Goal: Find specific page/section: Find specific page/section

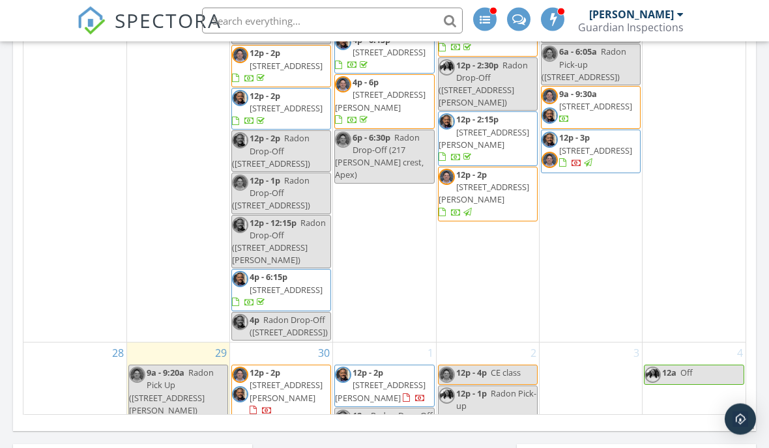
scroll to position [794, 0]
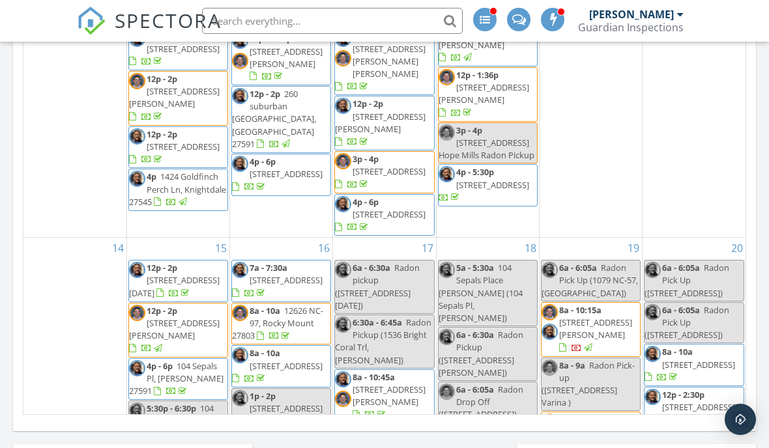
click at [345, 15] on input "text" at bounding box center [332, 21] width 261 height 26
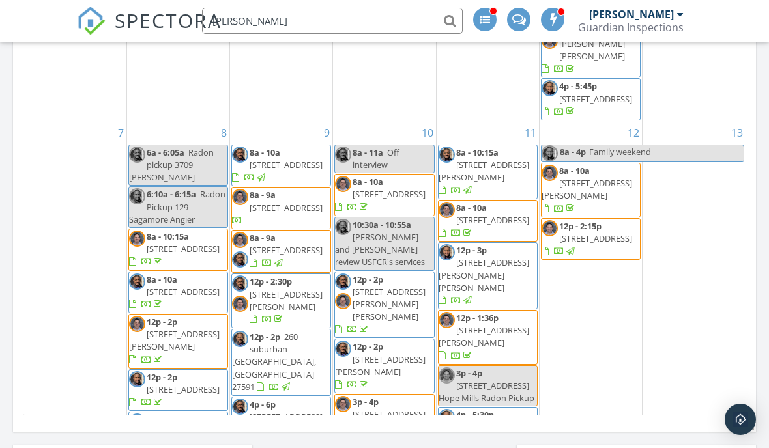
scroll to position [131, 0]
type input "Ohara"
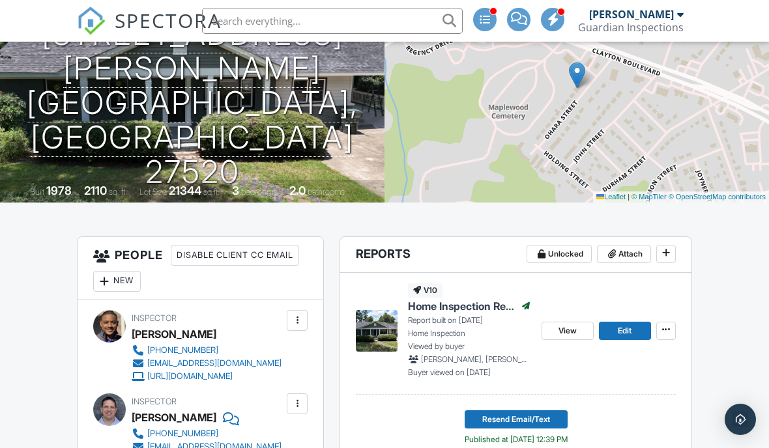
scroll to position [171, 0]
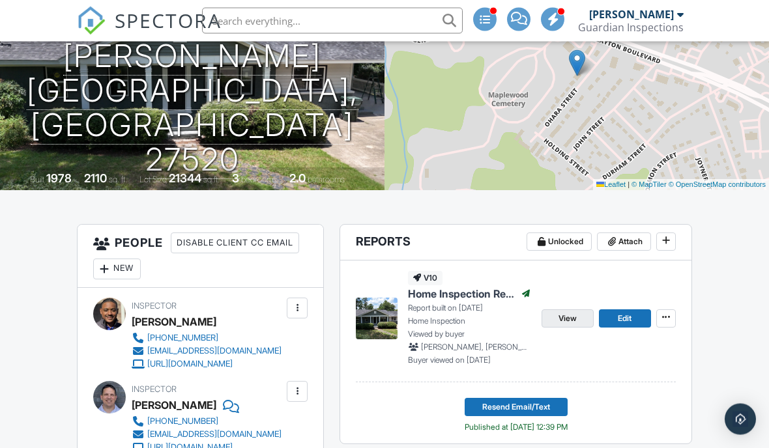
click at [561, 325] on link "View" at bounding box center [567, 319] width 52 height 18
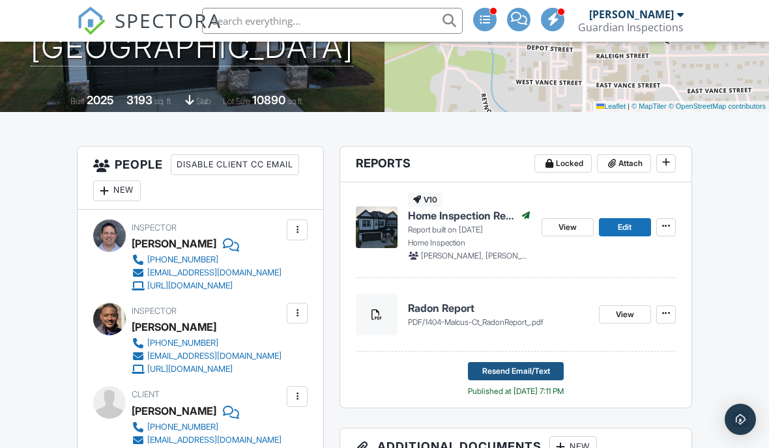
click at [519, 370] on span "Resend Email/Text" at bounding box center [516, 371] width 68 height 13
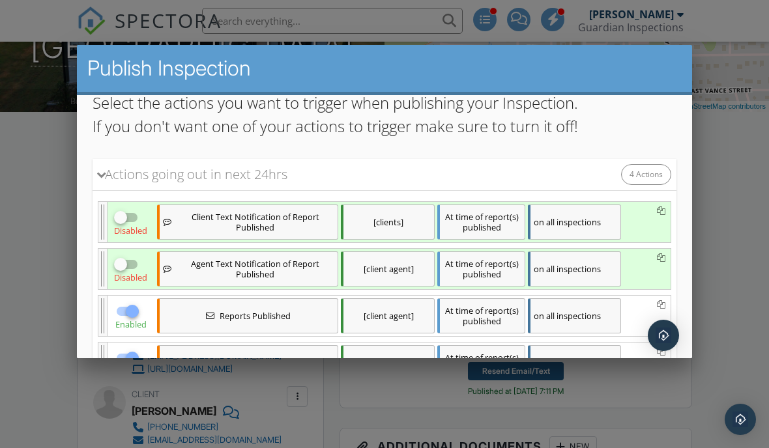
scroll to position [111, 0]
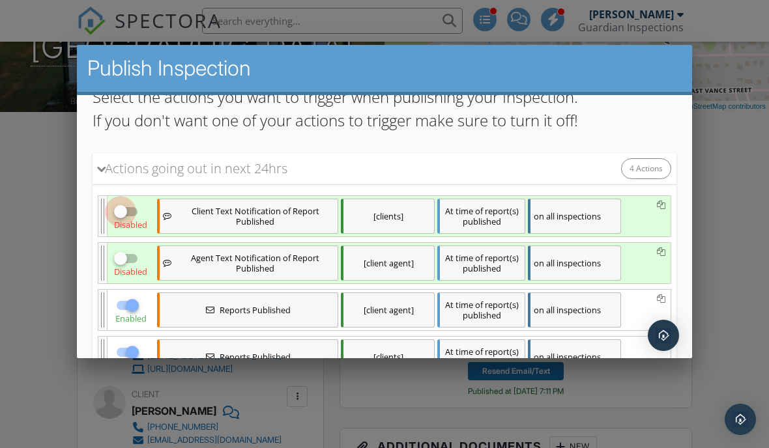
click at [122, 208] on div at bounding box center [120, 211] width 22 height 22
checkbox input "true"
click at [126, 260] on div at bounding box center [120, 258] width 22 height 22
checkbox input "true"
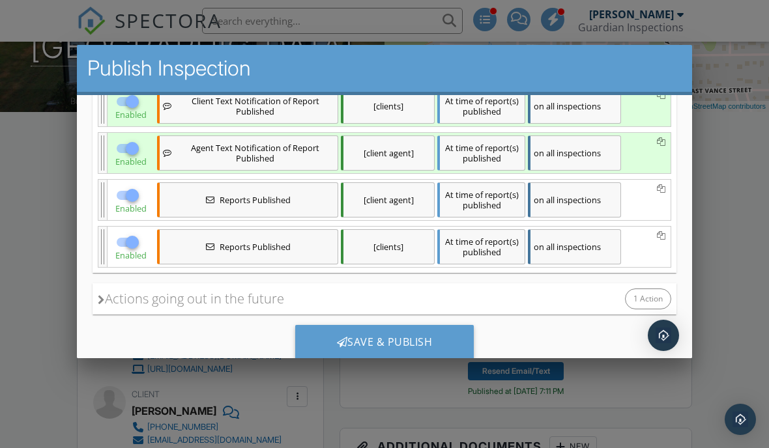
scroll to position [220, 0]
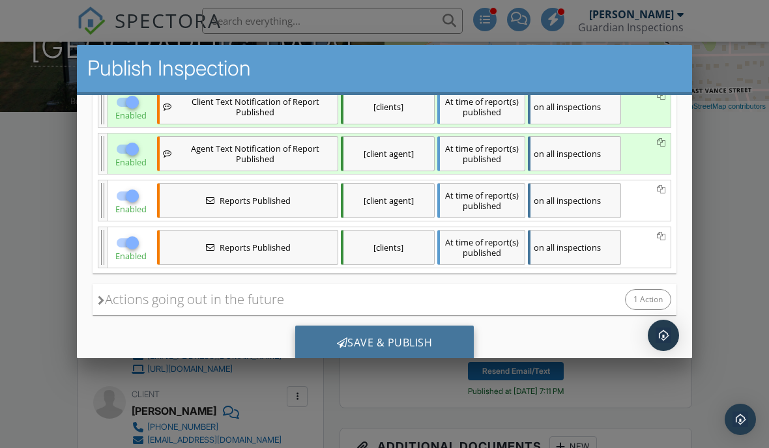
click at [430, 349] on div "Save & Publish" at bounding box center [384, 342] width 179 height 35
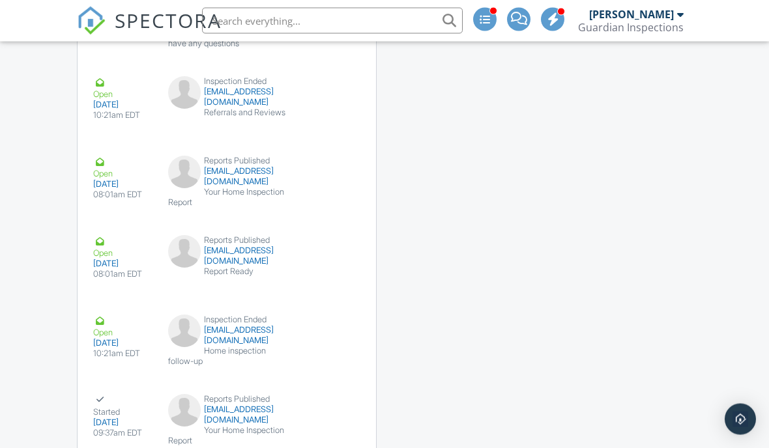
scroll to position [2814, 0]
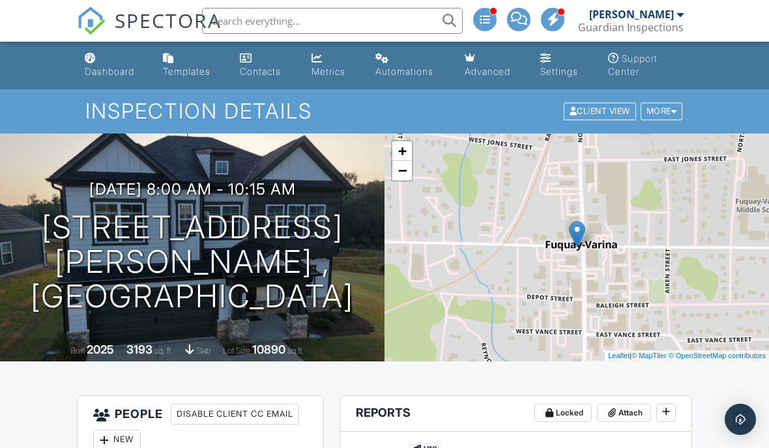
click at [158, 16] on span "SPECTORA" at bounding box center [168, 20] width 107 height 27
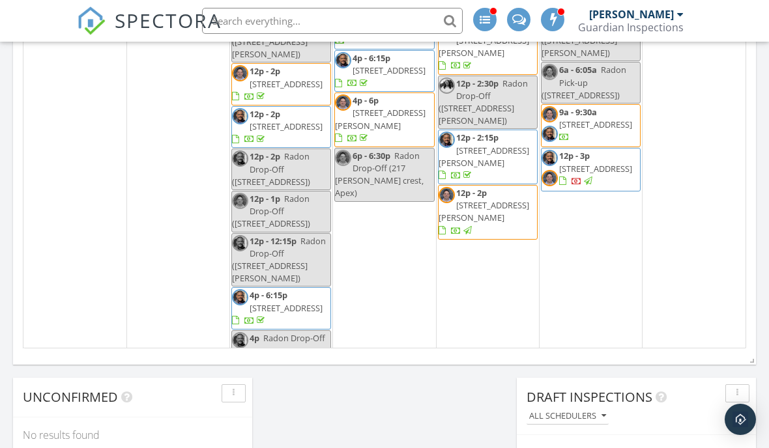
scroll to position [1204, 0]
click at [363, 22] on input "text" at bounding box center [332, 21] width 261 height 26
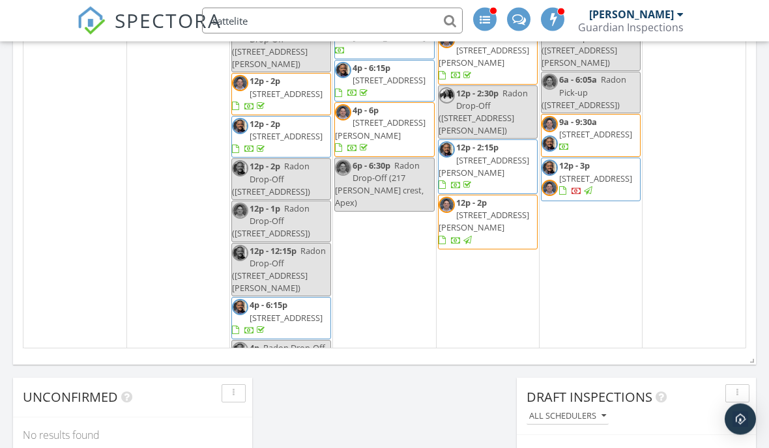
click at [325, 24] on input "sattelite" at bounding box center [332, 21] width 261 height 26
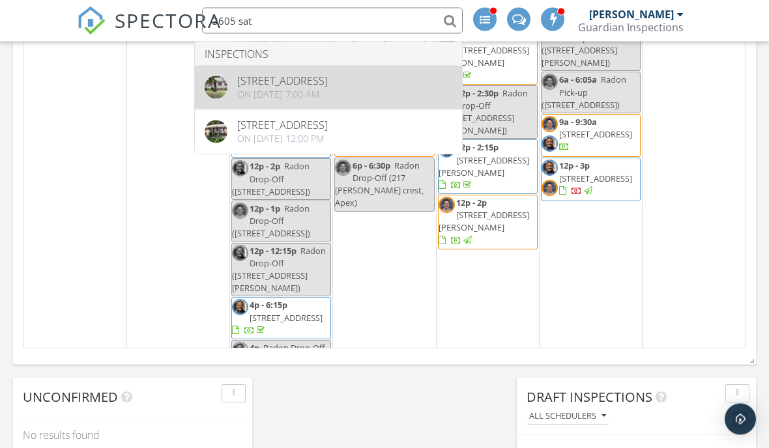
type input "3605 sat"
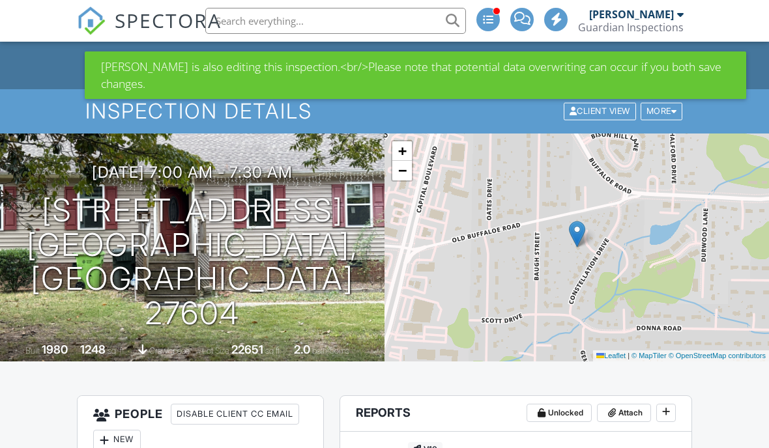
click at [337, 23] on input "text" at bounding box center [335, 21] width 261 height 26
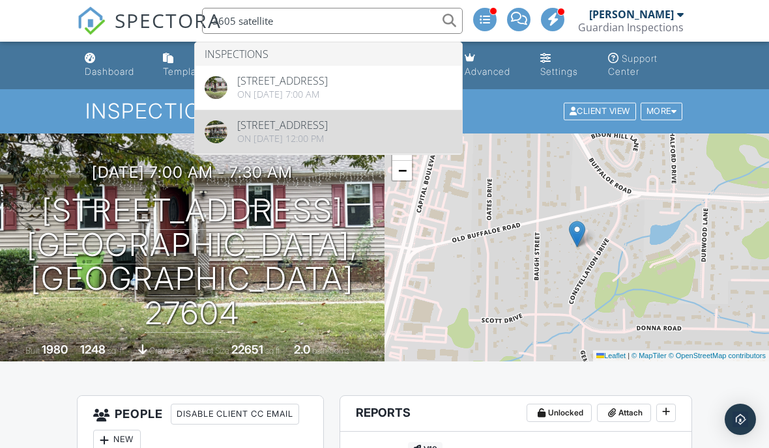
type input "3605 satellite"
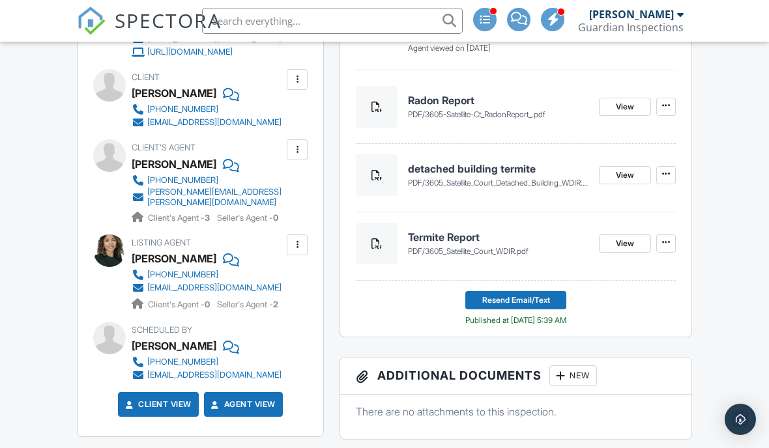
scroll to position [493, 0]
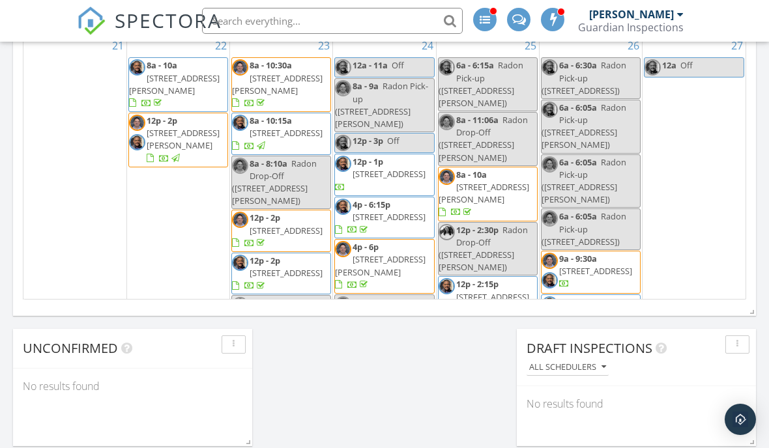
scroll to position [1000, 0]
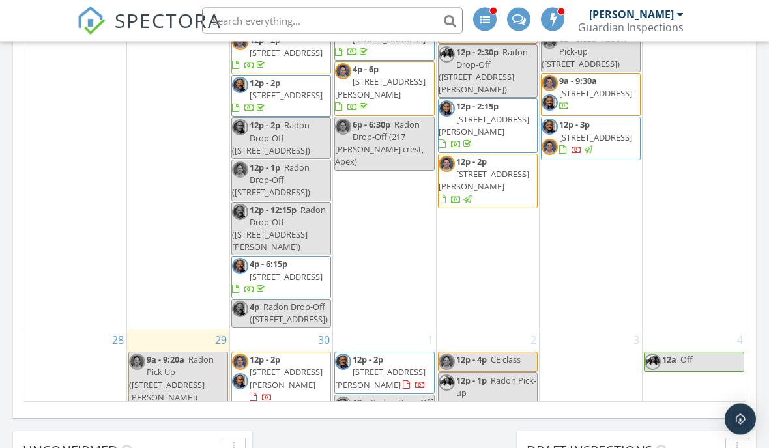
scroll to position [807, 0]
click at [681, 330] on div "4 12a Off" at bounding box center [693, 423] width 103 height 186
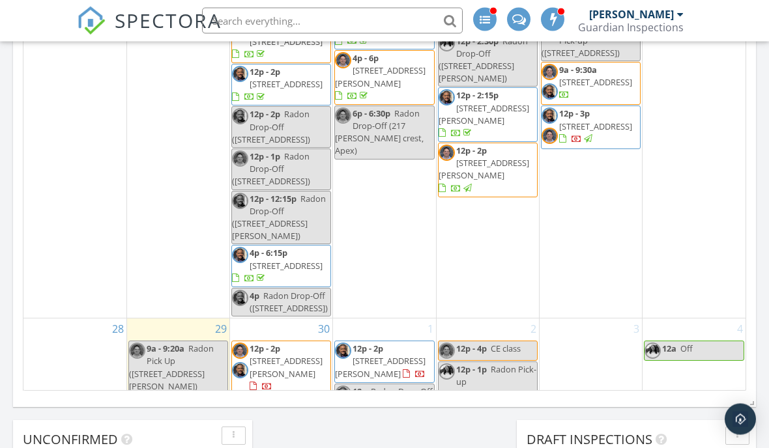
scroll to position [818, 0]
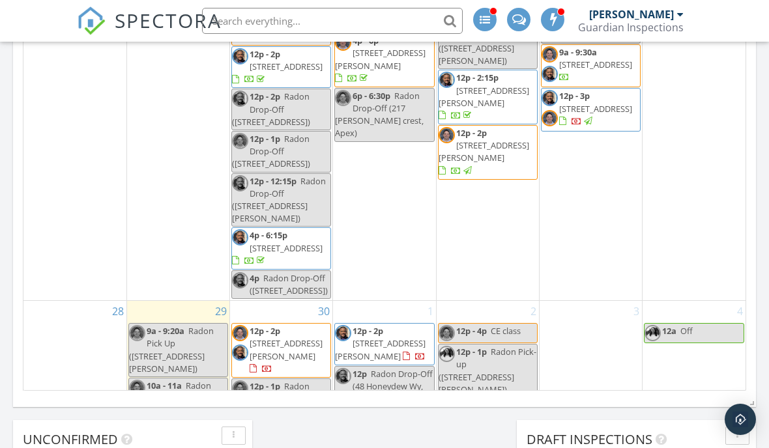
click at [745, 390] on div "31 1 8a - 6p Labor Day Holiday 8a - 6p Labor Day Holiday 2 8a - 10:15a 621 Shep…" at bounding box center [384, 135] width 722 height 511
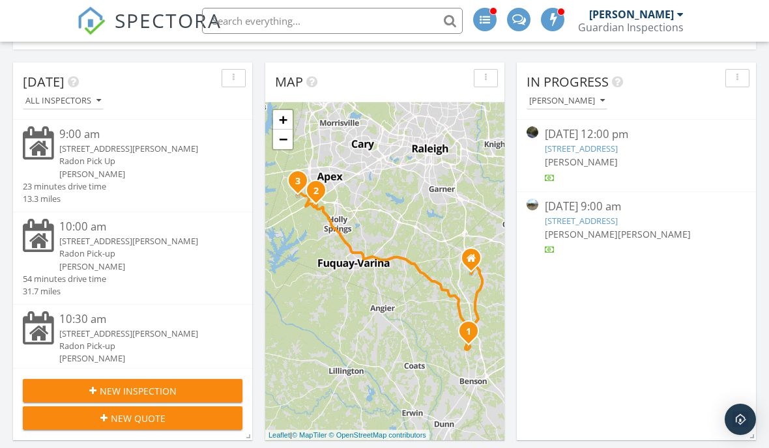
scroll to position [0, 0]
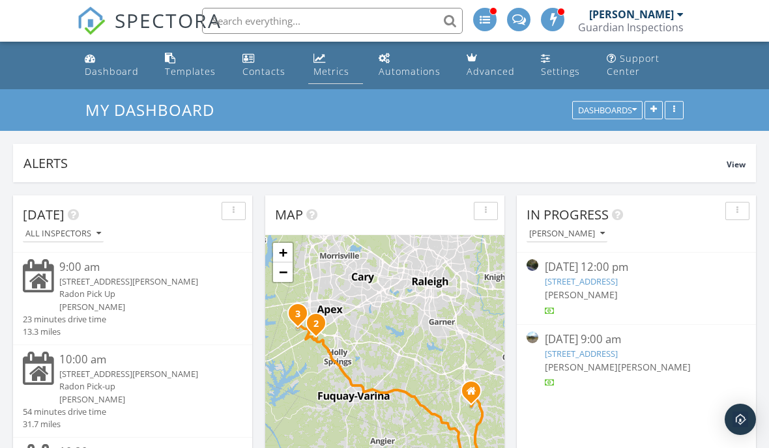
click at [337, 57] on link "Metrics" at bounding box center [335, 65] width 55 height 37
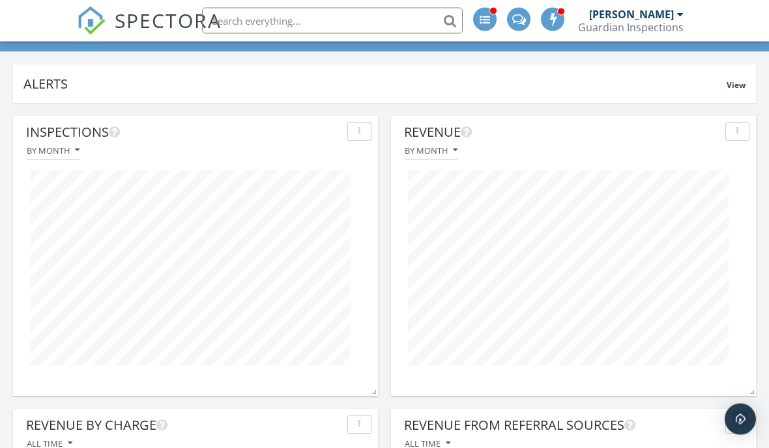
scroll to position [83, 0]
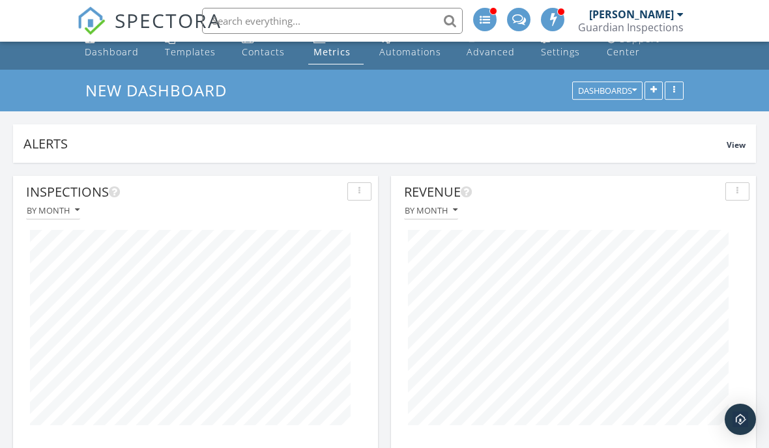
scroll to position [0, 0]
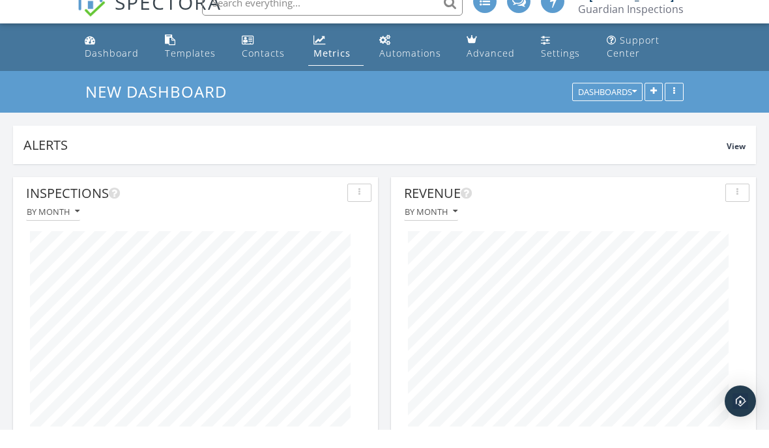
click at [152, 18] on link "SPECTORA" at bounding box center [149, 31] width 145 height 27
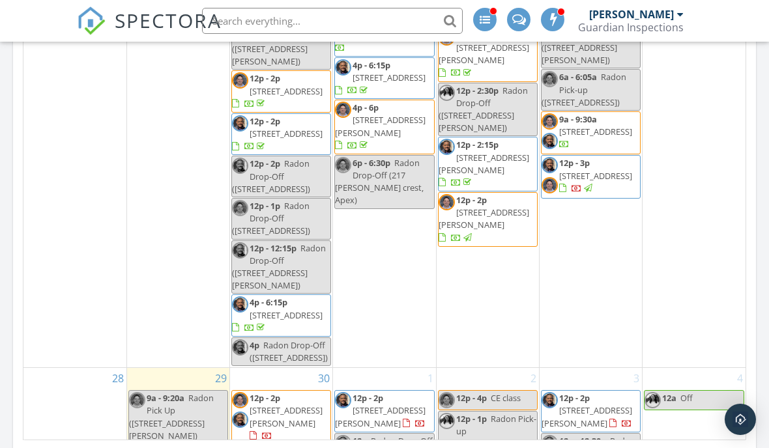
scroll to position [1240, 0]
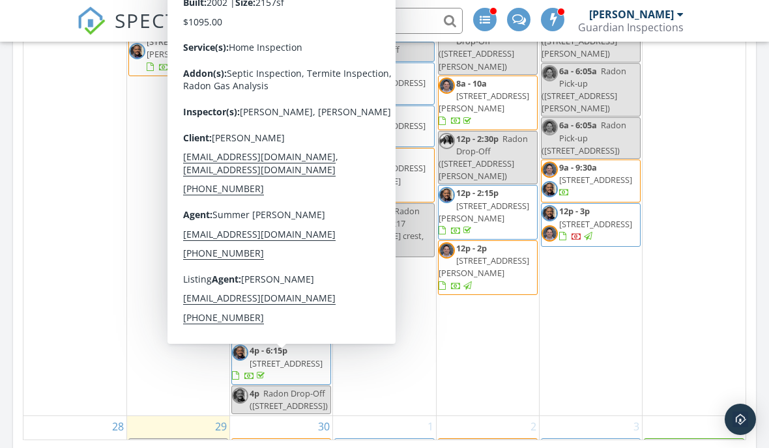
click at [28, 272] on div "21" at bounding box center [74, 180] width 103 height 472
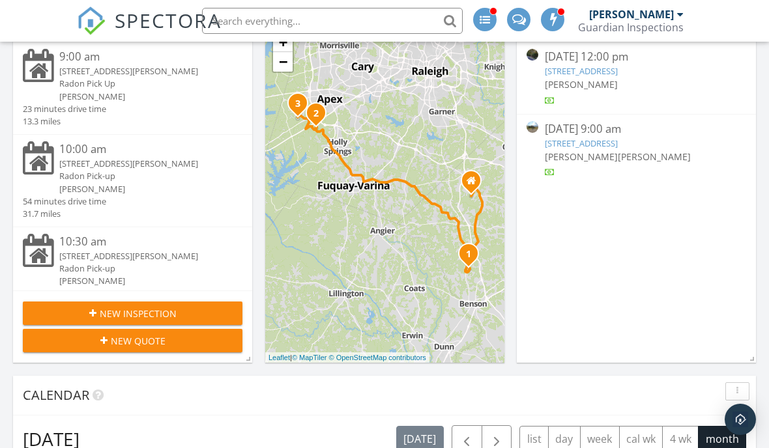
scroll to position [0, 0]
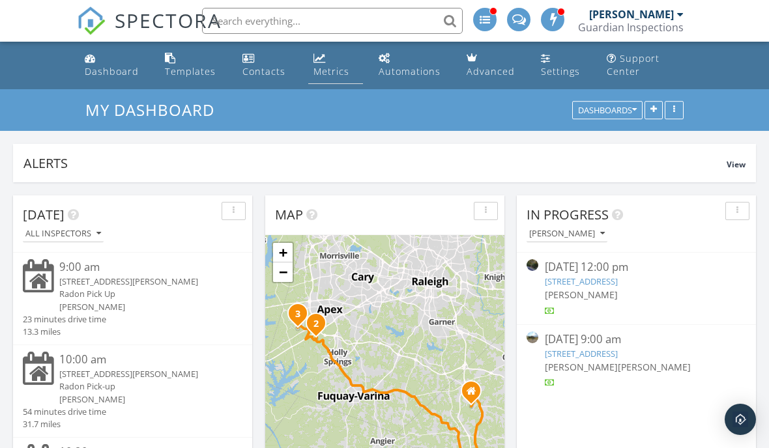
click at [332, 63] on link "Metrics" at bounding box center [335, 65] width 55 height 37
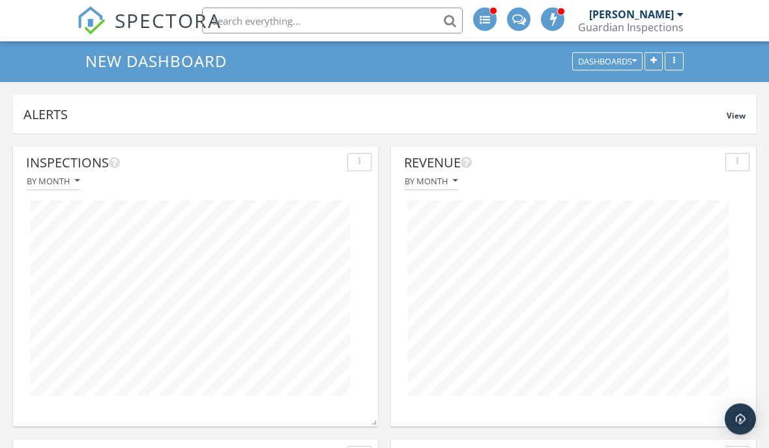
scroll to position [49, 0]
click at [668, 177] on div "By month" at bounding box center [573, 182] width 352 height 18
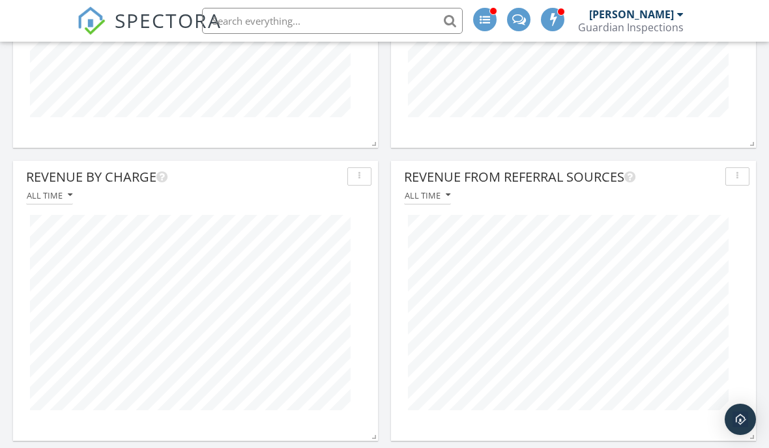
scroll to position [327, 0]
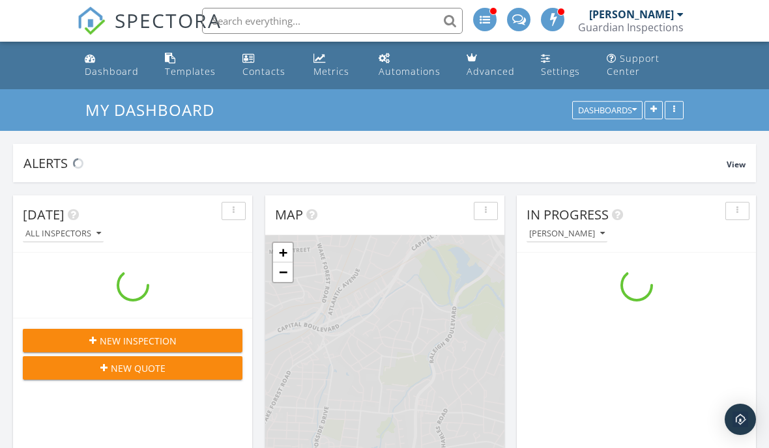
scroll to position [1186, 769]
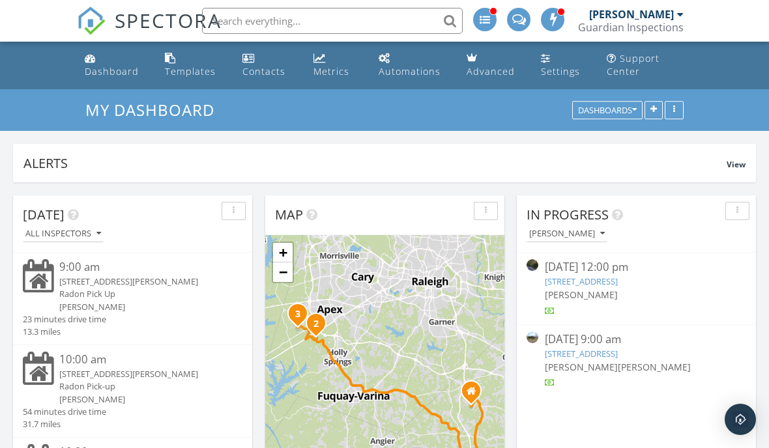
click at [386, 20] on input "text" at bounding box center [332, 21] width 261 height 26
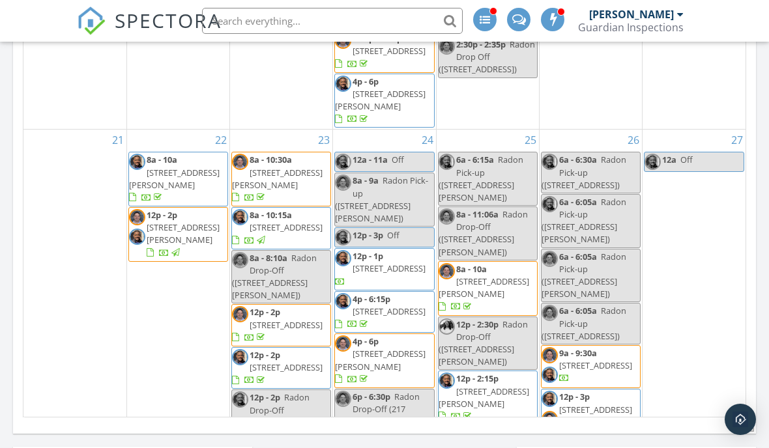
scroll to position [1031, 0]
click at [460, 22] on input "5316 ahoskie" at bounding box center [332, 21] width 261 height 26
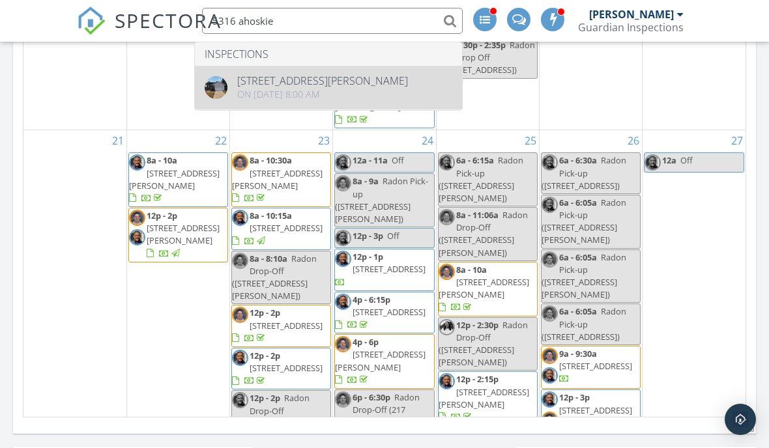
type input "5316 ahoskie"
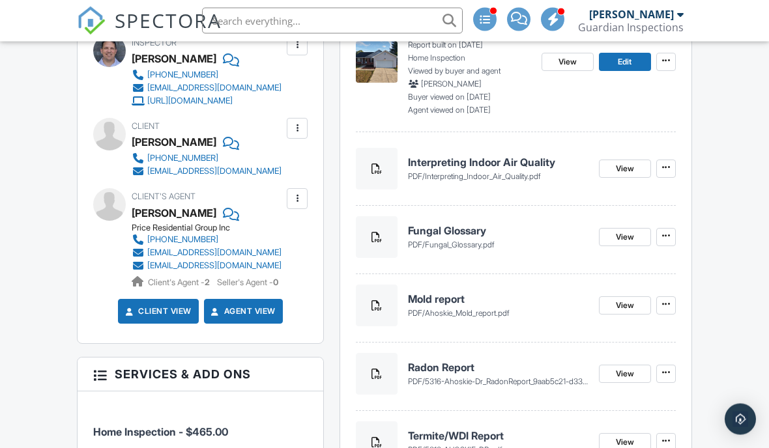
scroll to position [435, 0]
click at [624, 304] on span "View" at bounding box center [625, 305] width 18 height 13
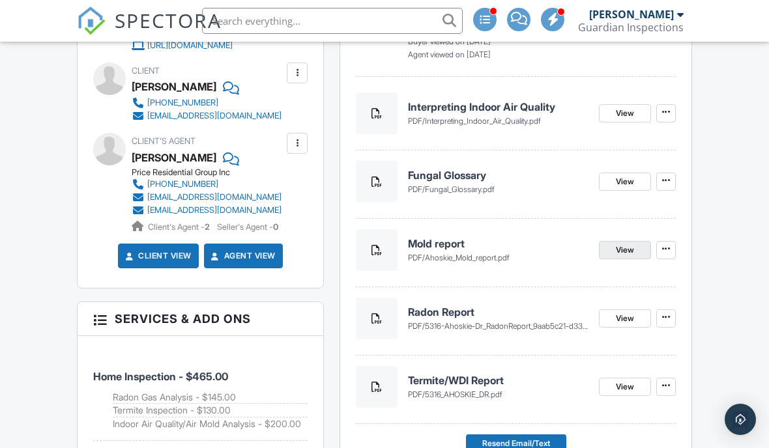
click at [630, 252] on span "View" at bounding box center [625, 250] width 18 height 13
click at [541, 110] on h4 "Interpreting Indoor Air Quality" at bounding box center [498, 107] width 180 height 14
